Goal: Task Accomplishment & Management: Manage account settings

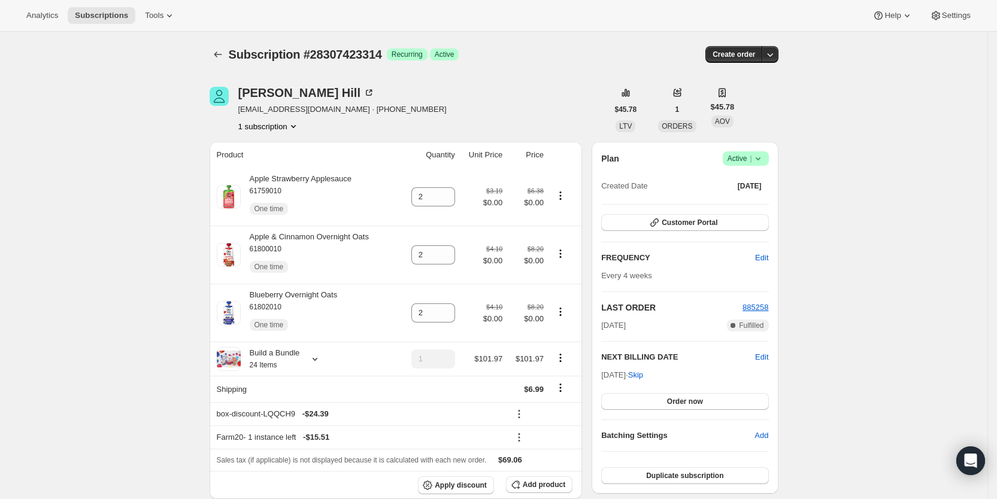
scroll to position [509, 0]
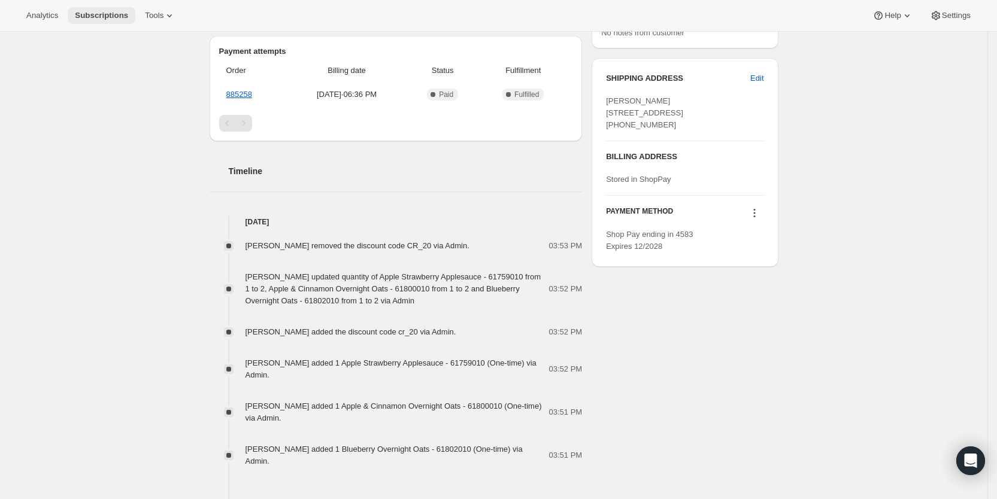
click at [111, 18] on span "Subscriptions" at bounding box center [101, 16] width 53 height 10
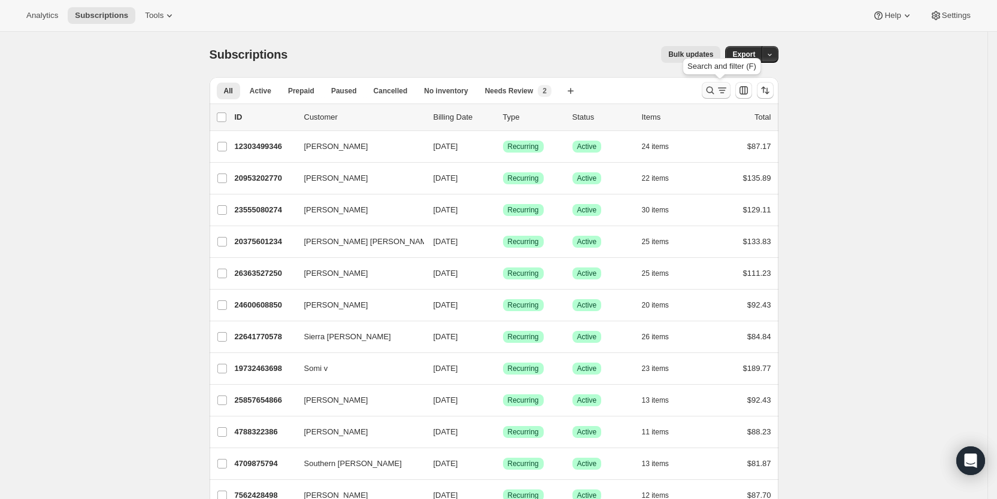
click at [720, 91] on div "Search and filter results" at bounding box center [716, 90] width 24 height 12
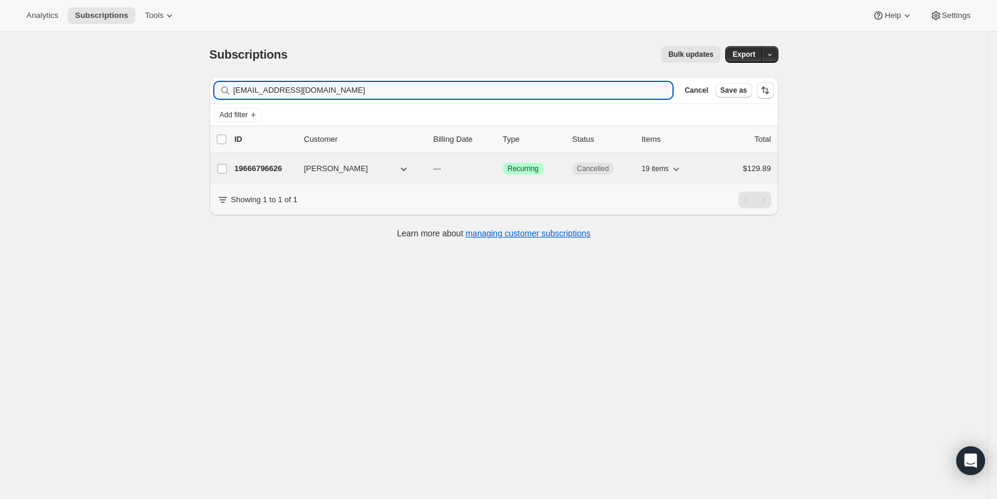
type input "[EMAIL_ADDRESS][DOMAIN_NAME]"
drag, startPoint x: 439, startPoint y: 166, endPoint x: 445, endPoint y: 167, distance: 6.6
click at [441, 167] on span "---" at bounding box center [437, 168] width 8 height 9
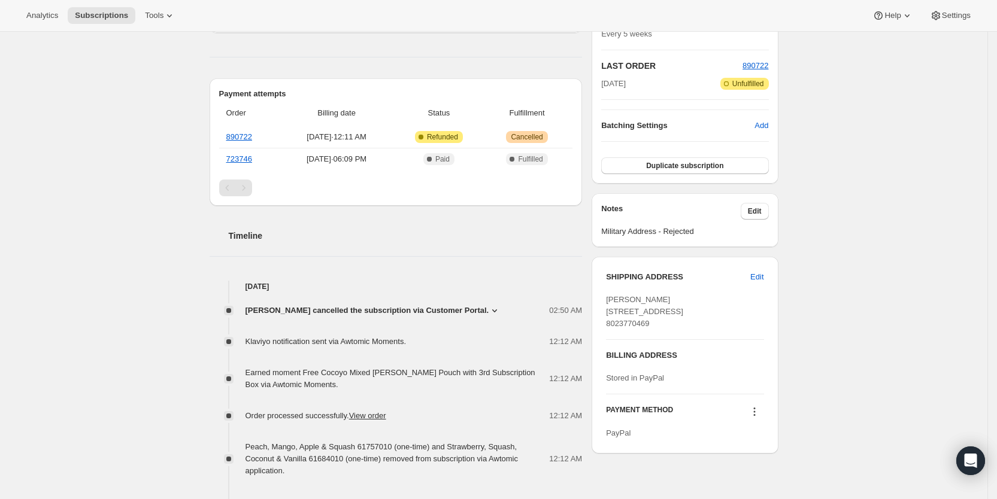
scroll to position [286, 0]
